Goal: Information Seeking & Learning: Learn about a topic

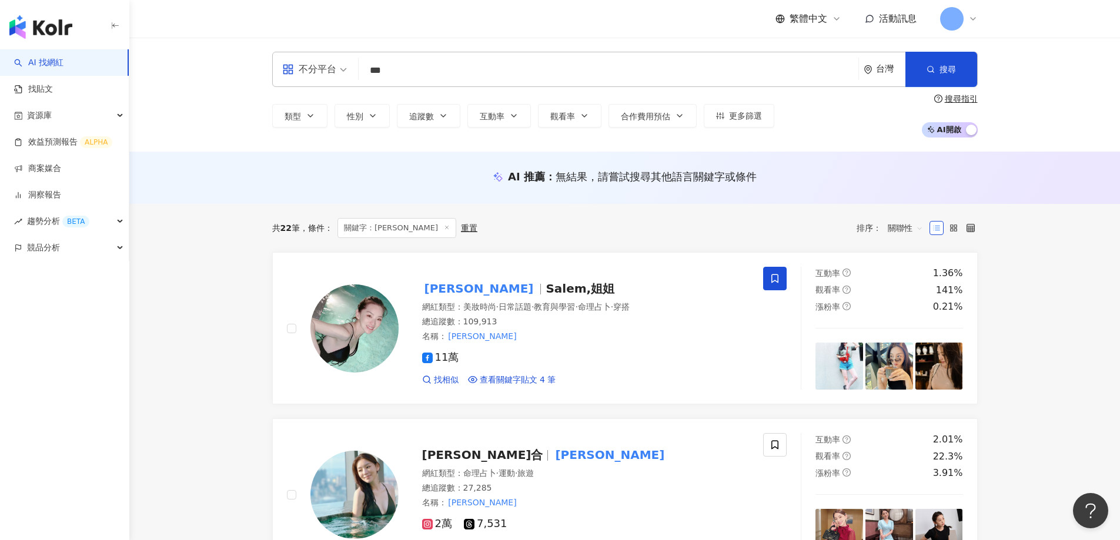
drag, startPoint x: 423, startPoint y: 67, endPoint x: 380, endPoint y: 63, distance: 43.1
click at [380, 63] on input "***" at bounding box center [608, 70] width 490 height 22
click at [460, 69] on input "***" at bounding box center [608, 70] width 490 height 22
type input "*"
click at [379, 115] on button "性別" at bounding box center [362, 116] width 55 height 24
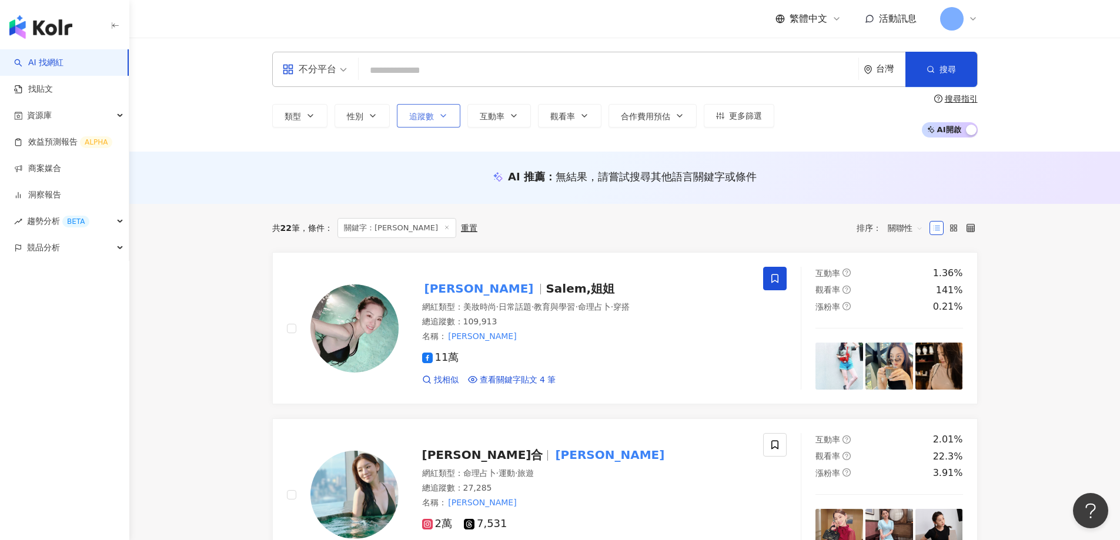
click at [446, 115] on icon "button" at bounding box center [443, 115] width 9 height 9
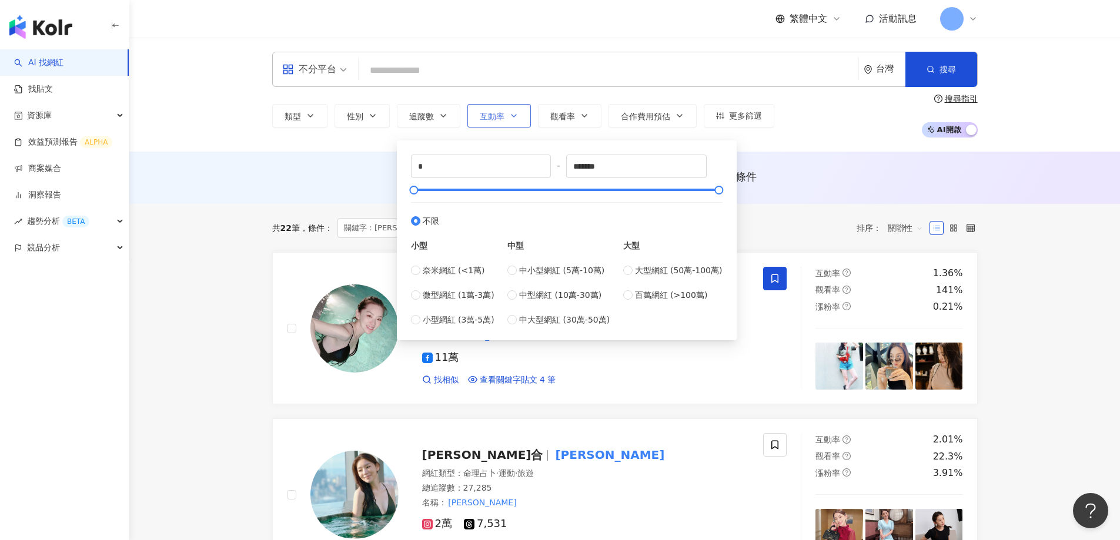
click at [499, 117] on span "互動率" at bounding box center [492, 116] width 25 height 9
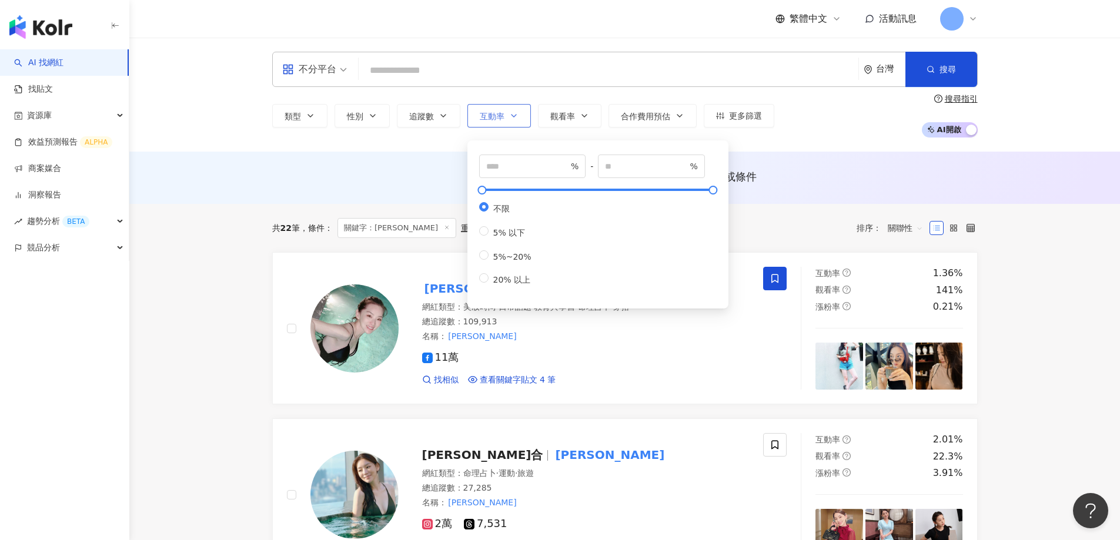
click at [499, 117] on span "互動率" at bounding box center [492, 116] width 25 height 9
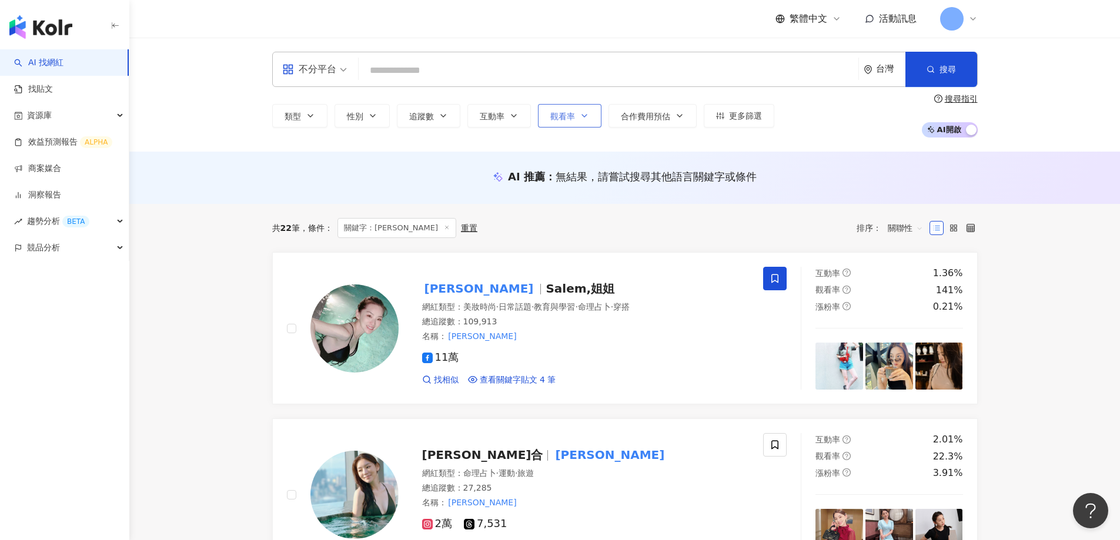
click at [580, 116] on icon "button" at bounding box center [584, 115] width 9 height 9
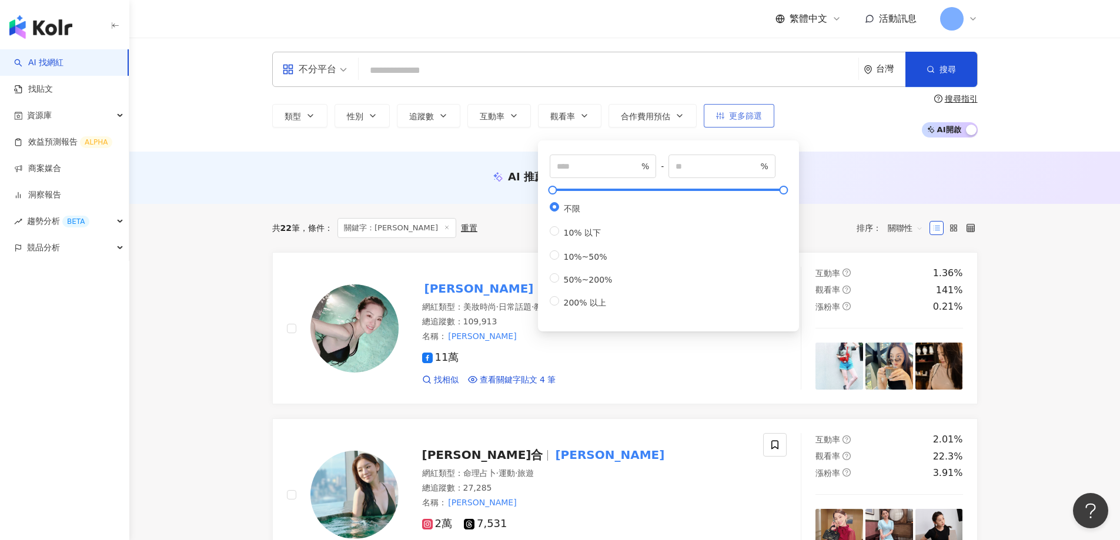
click at [742, 114] on span "更多篩選" at bounding box center [745, 115] width 33 height 9
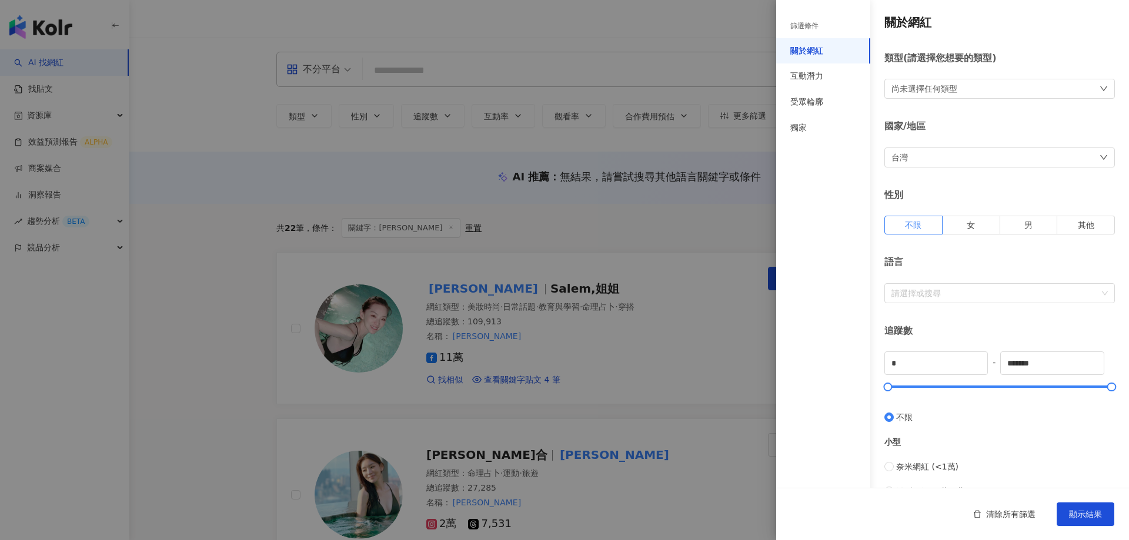
click at [910, 158] on div "台灣" at bounding box center [999, 158] width 230 height 20
click at [912, 240] on div "台灣" at bounding box center [907, 236] width 16 height 21
click at [841, 210] on div "篩選條件 關於網紅 互動潛力 受眾輪廓 獨家" at bounding box center [823, 277] width 94 height 526
click at [920, 295] on div at bounding box center [993, 293] width 213 height 9
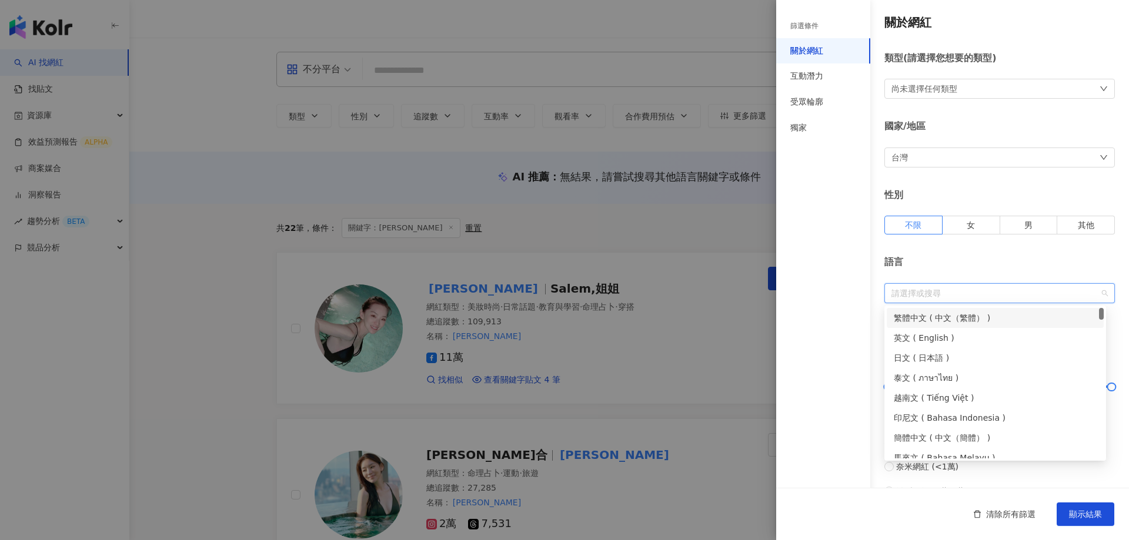
click at [920, 317] on div "繁體中文 ( 中文（繁體） )" at bounding box center [995, 318] width 203 height 13
click at [930, 92] on div "尚未選擇任何類型" at bounding box center [924, 88] width 66 height 13
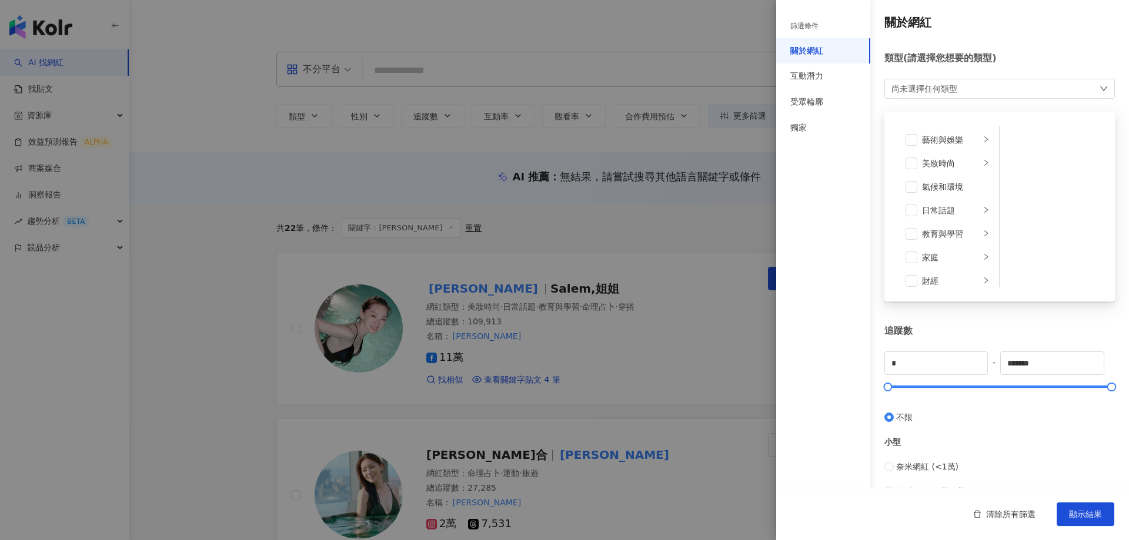
click at [807, 228] on div "篩選條件 關於網紅 互動潛力 受眾輪廓 獨家" at bounding box center [823, 277] width 94 height 526
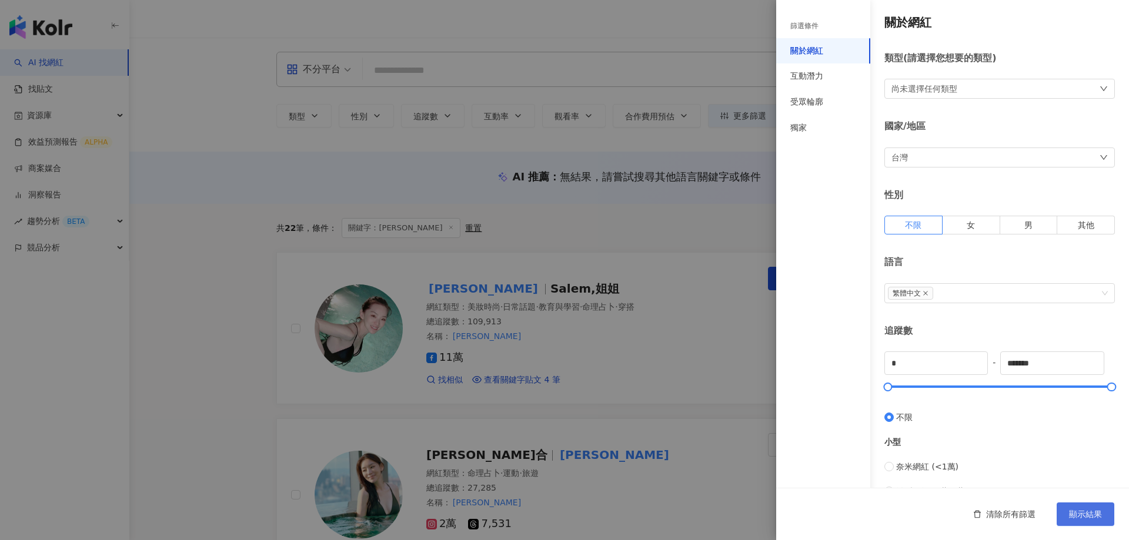
click at [1081, 513] on span "顯示結果" at bounding box center [1085, 514] width 33 height 9
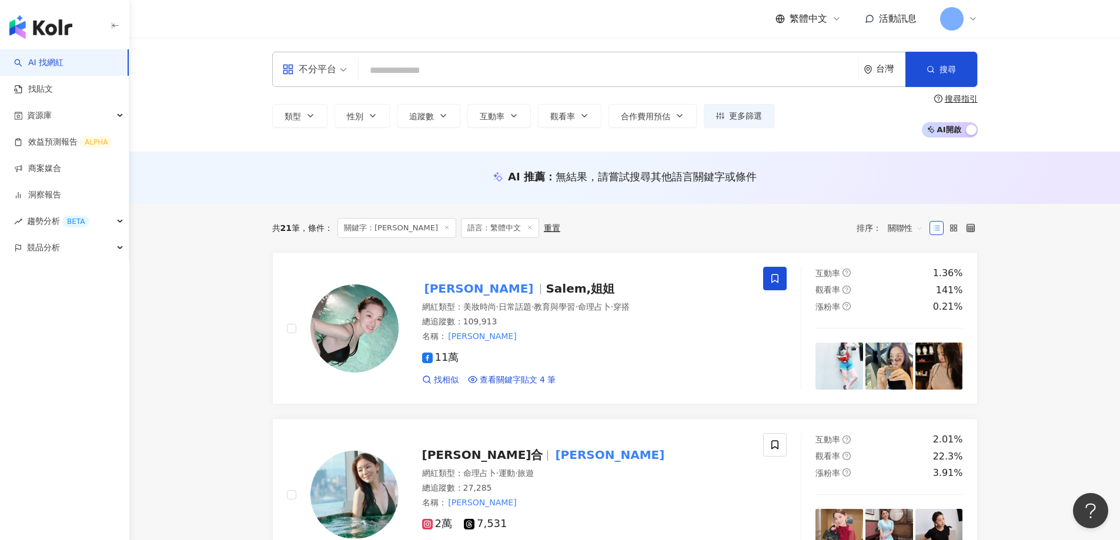
click at [444, 228] on icon at bounding box center [447, 228] width 6 height 6
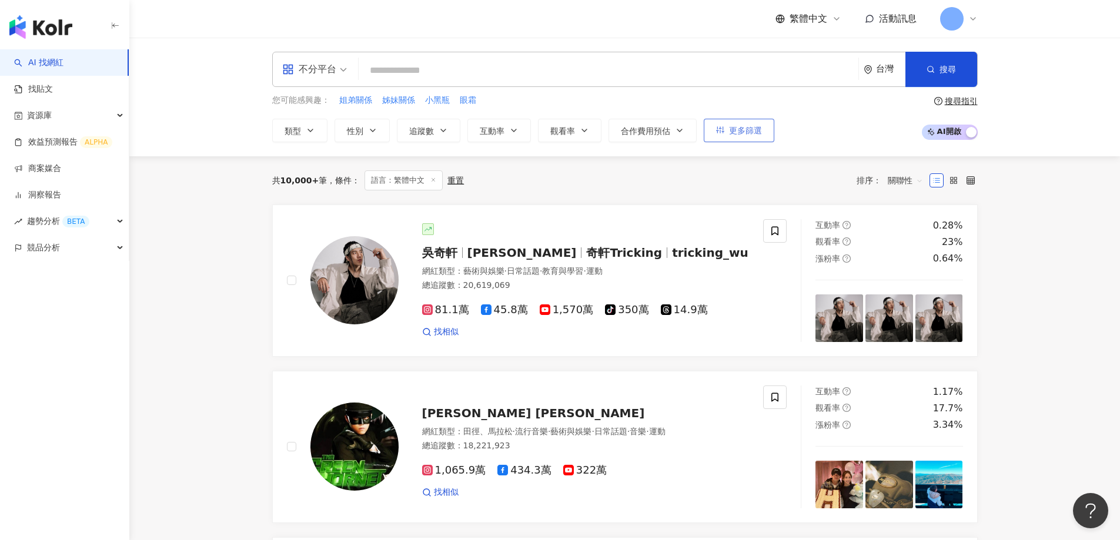
click at [725, 135] on button "更多篩選" at bounding box center [739, 131] width 71 height 24
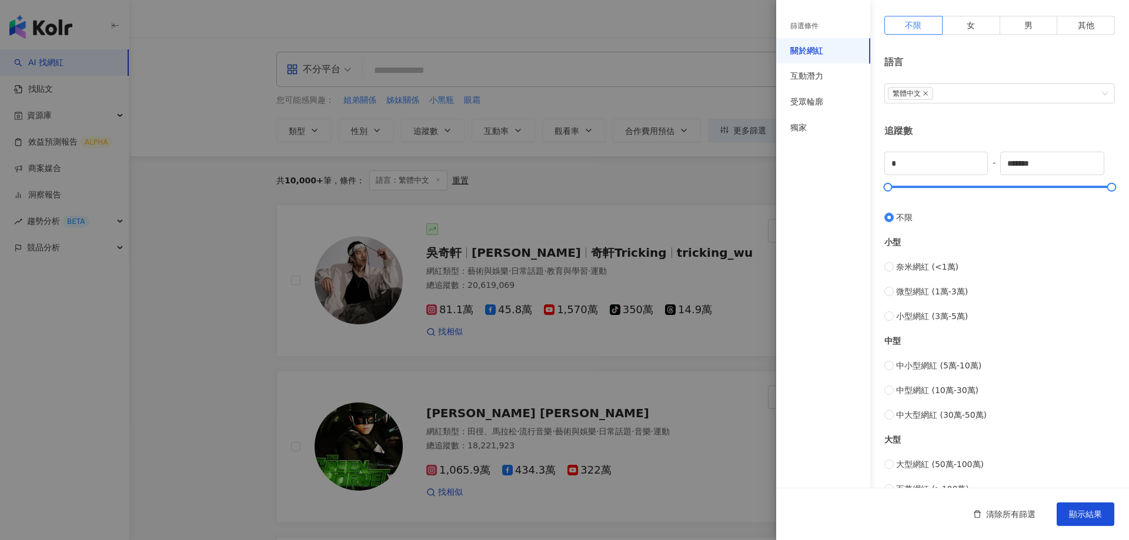
scroll to position [347, 0]
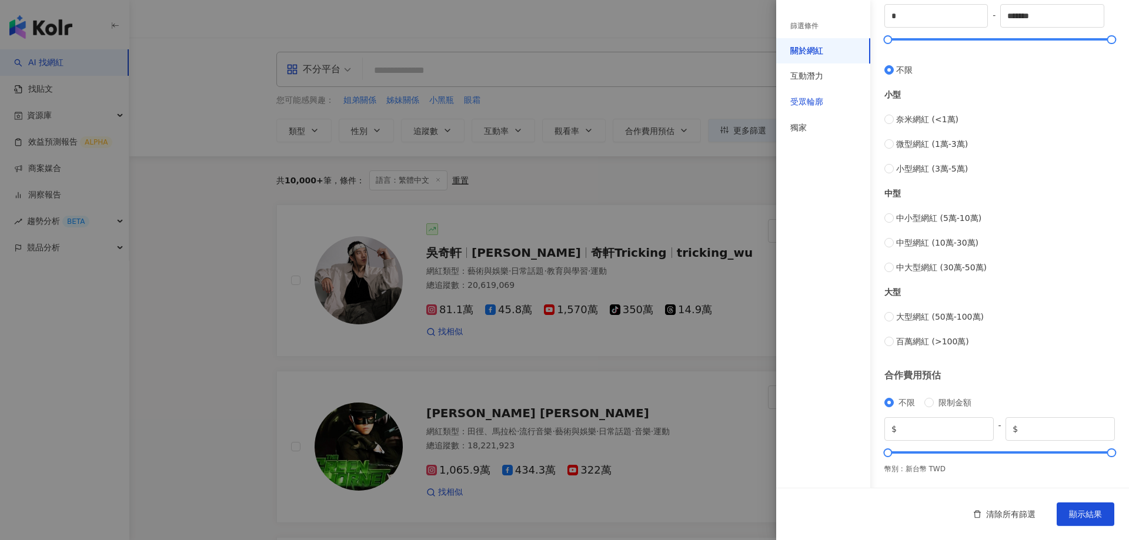
click at [815, 105] on div "受眾輪廓" at bounding box center [806, 102] width 33 height 12
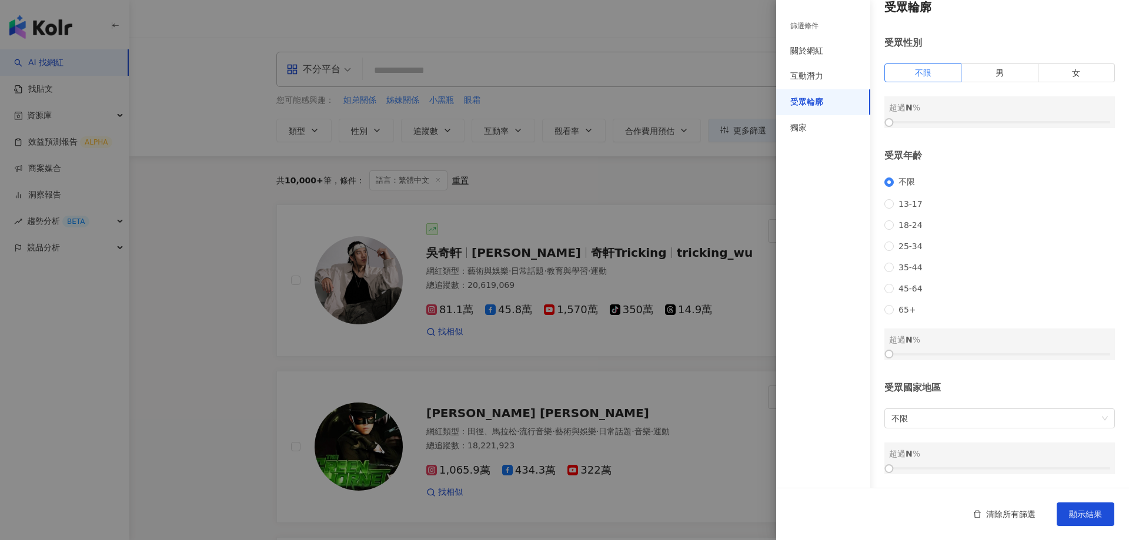
scroll to position [31, 0]
click at [911, 412] on span "不限" at bounding box center [999, 418] width 216 height 19
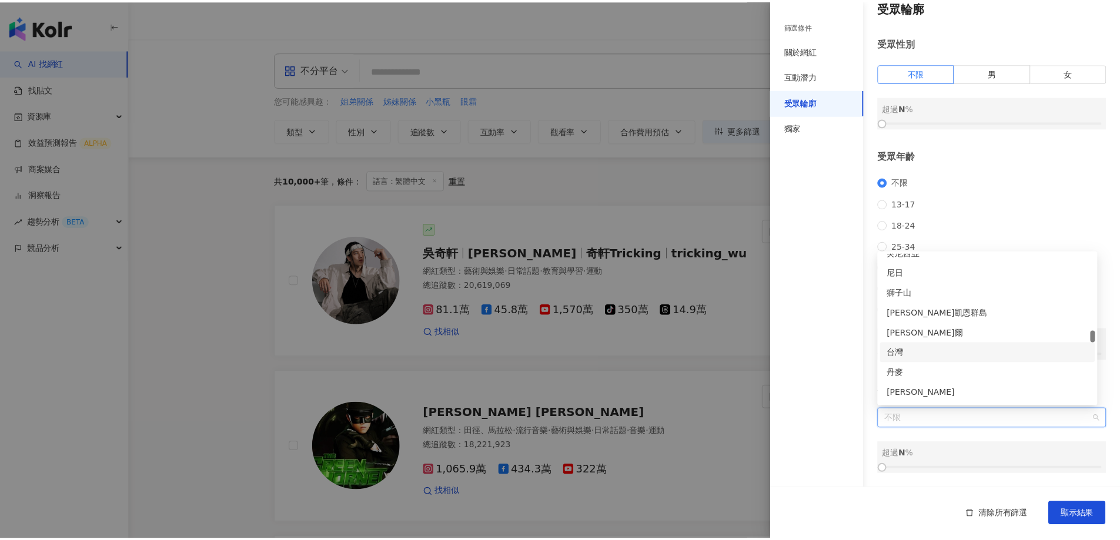
scroll to position [2528, 0]
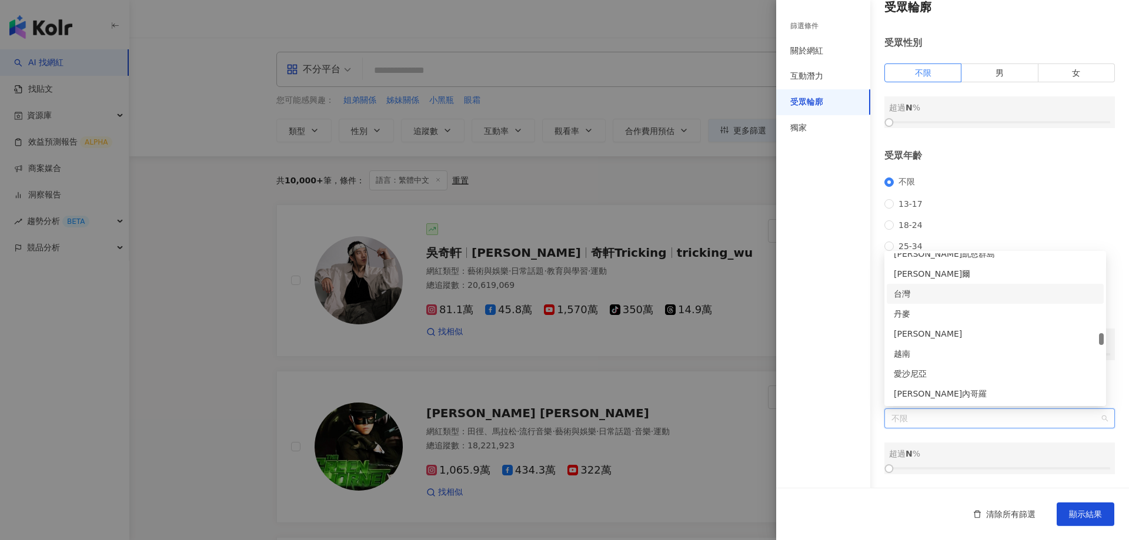
click at [911, 296] on div "台灣" at bounding box center [995, 293] width 203 height 13
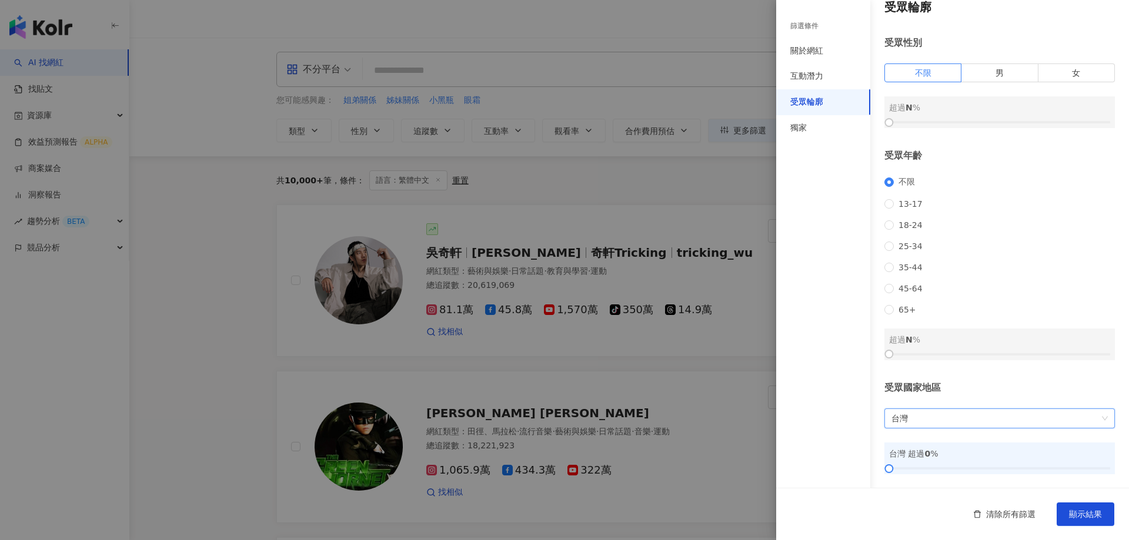
click at [800, 361] on div "篩選條件 關於網紅 互動潛力 受眾輪廓 獨家" at bounding box center [823, 277] width 94 height 526
drag, startPoint x: 889, startPoint y: 466, endPoint x: 995, endPoint y: 467, distance: 105.8
click at [996, 467] on div at bounding box center [999, 469] width 6 height 6
click at [1091, 513] on span "顯示結果" at bounding box center [1085, 514] width 33 height 9
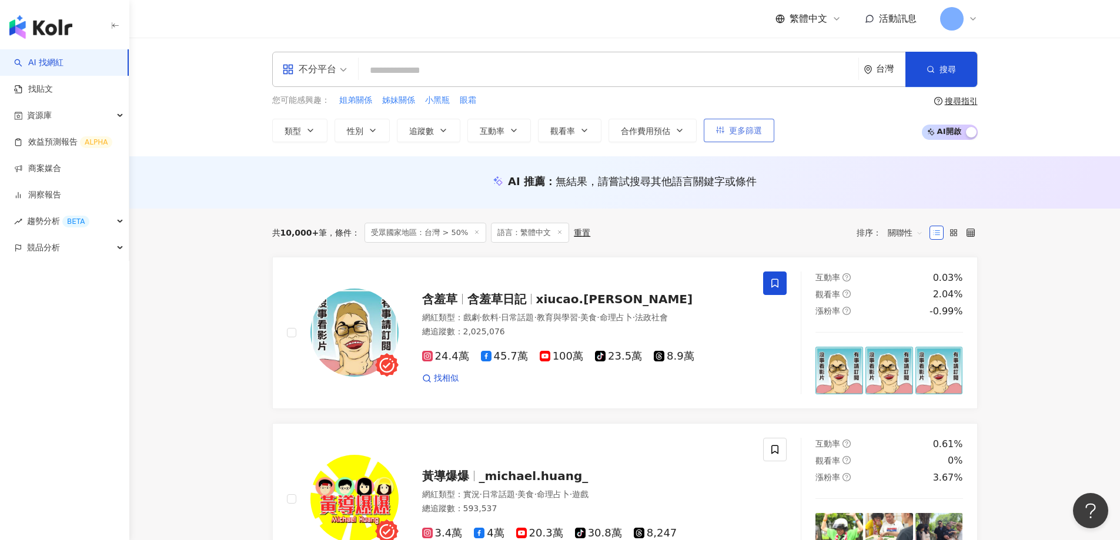
click at [732, 129] on span "更多篩選" at bounding box center [745, 130] width 33 height 9
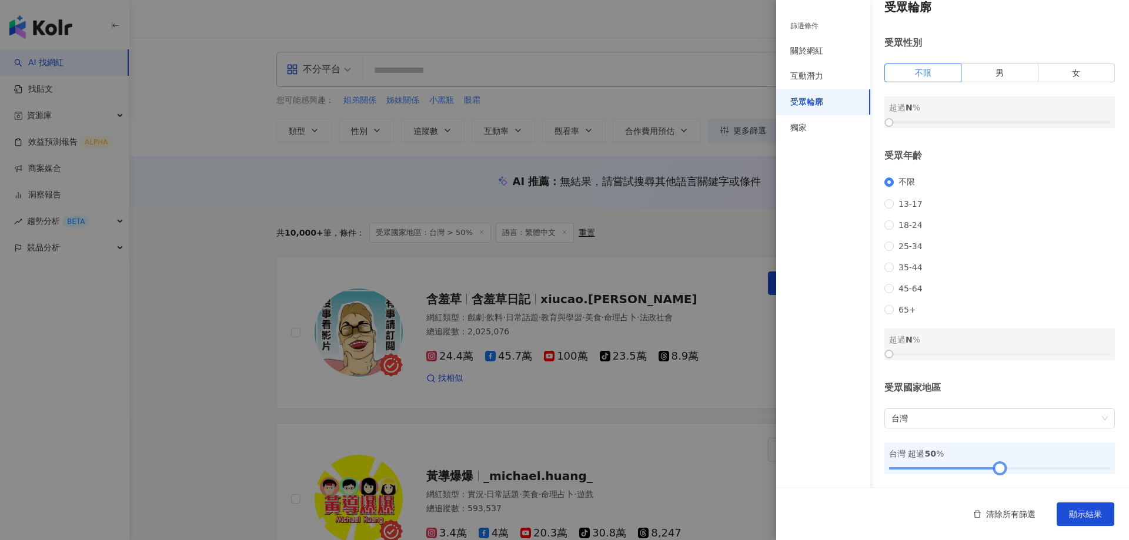
click at [996, 471] on div at bounding box center [999, 469] width 6 height 6
drag, startPoint x: 990, startPoint y: 467, endPoint x: 1048, endPoint y: 471, distance: 58.3
click at [1056, 471] on div at bounding box center [1059, 469] width 6 height 6
click at [1092, 519] on span "顯示結果" at bounding box center [1085, 514] width 33 height 9
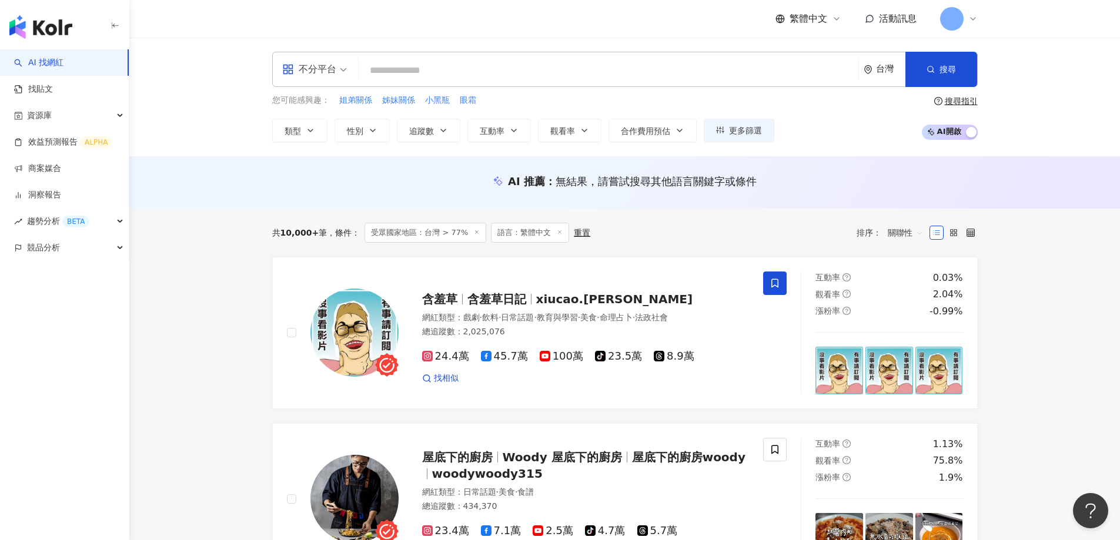
click at [575, 231] on div "重置" at bounding box center [582, 232] width 16 height 9
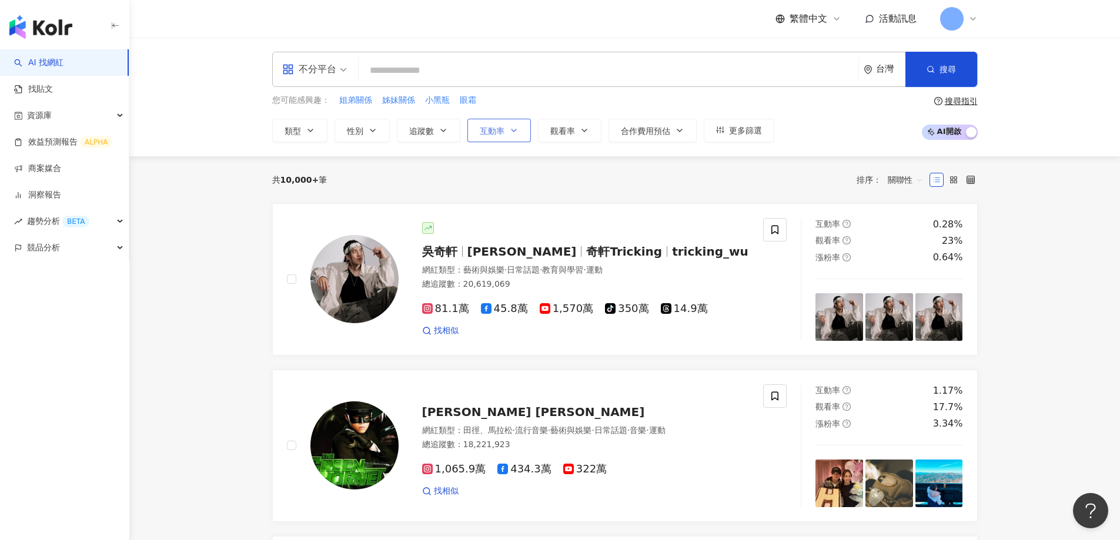
click at [490, 136] on button "互動率" at bounding box center [498, 131] width 63 height 24
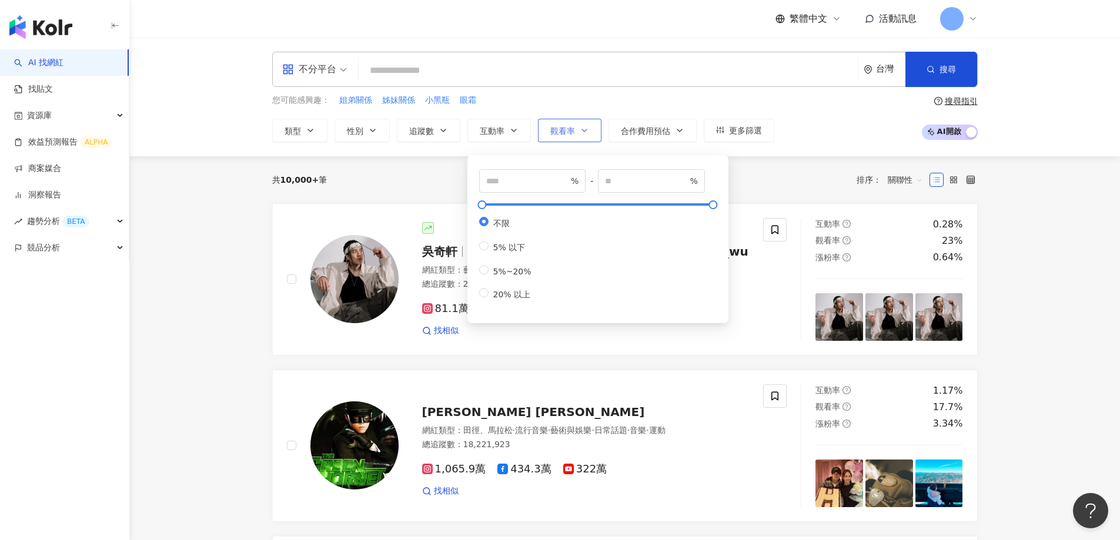
click at [559, 123] on button "觀看率" at bounding box center [569, 131] width 63 height 24
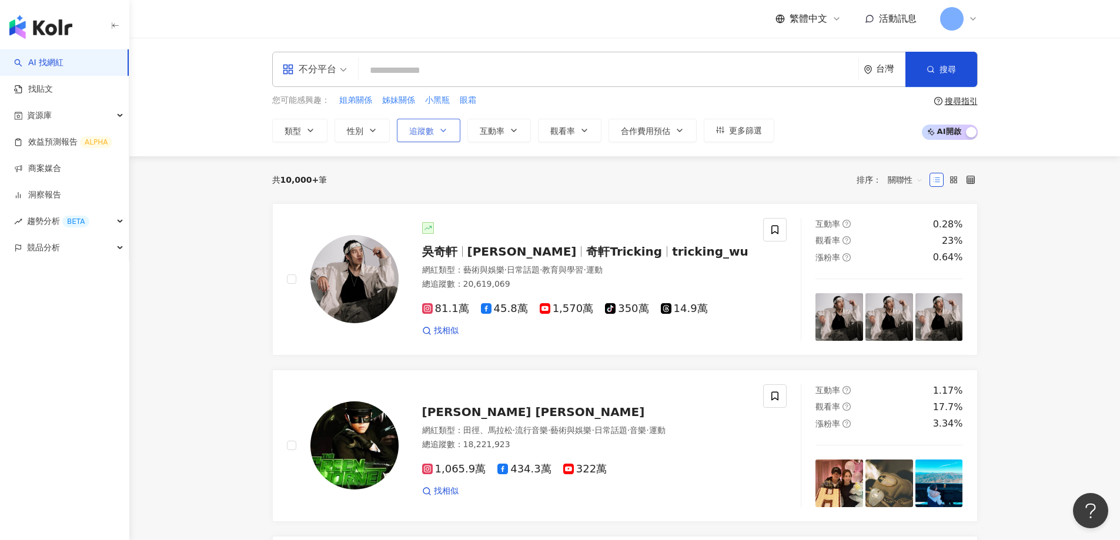
click at [427, 128] on span "追蹤數" at bounding box center [421, 130] width 25 height 9
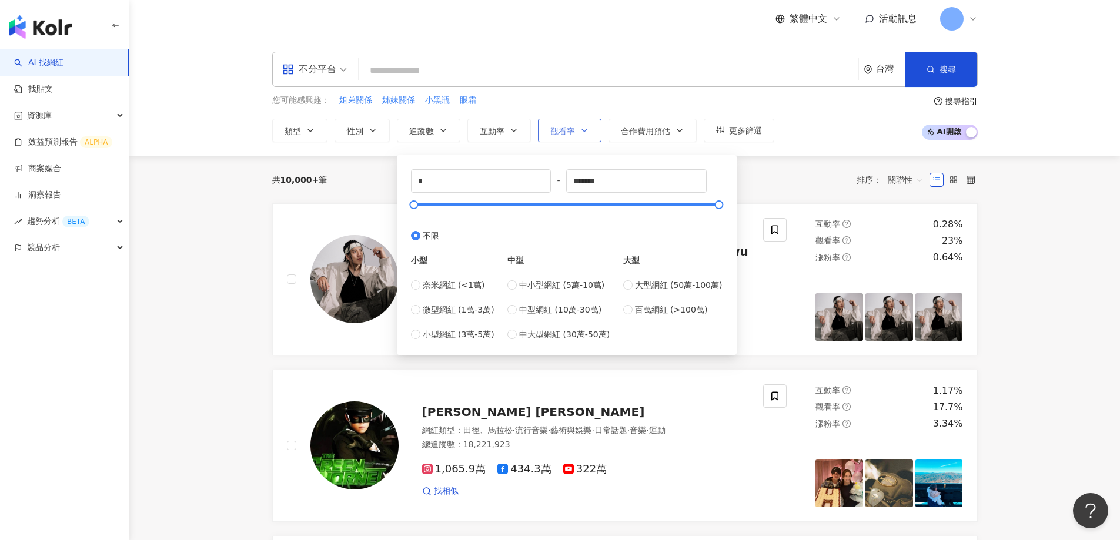
click at [562, 134] on span "觀看率" at bounding box center [562, 130] width 25 height 9
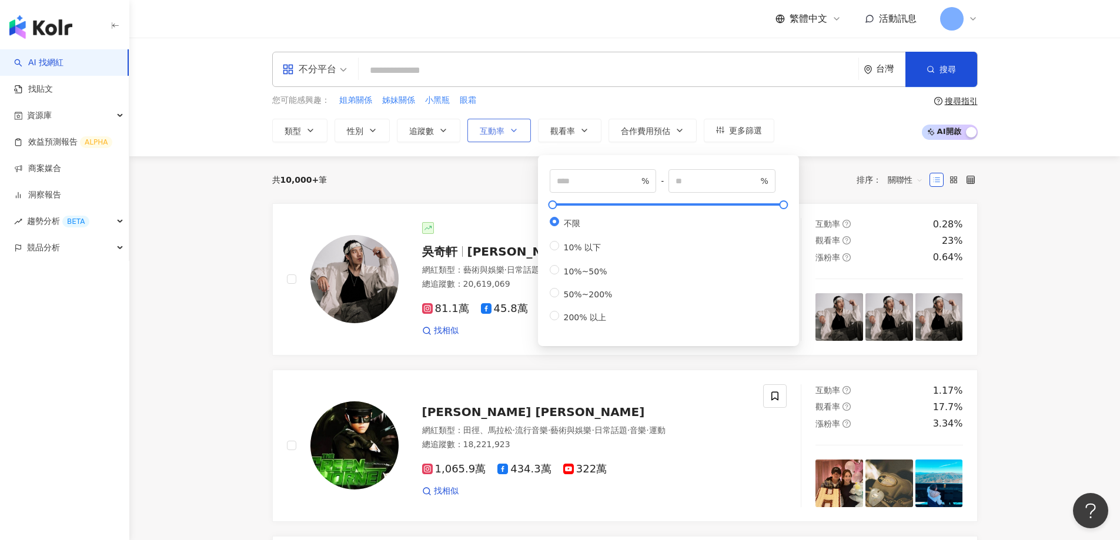
click at [514, 133] on icon "button" at bounding box center [513, 130] width 9 height 9
